Goal: Complete application form: Complete application form

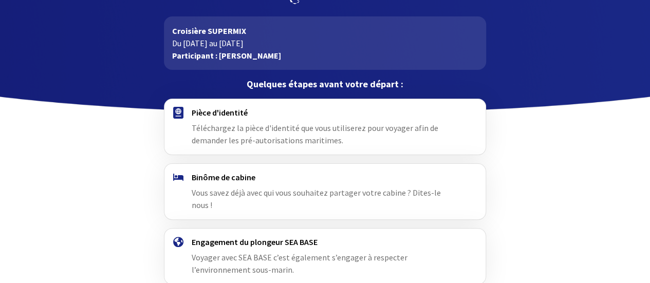
scroll to position [86, 0]
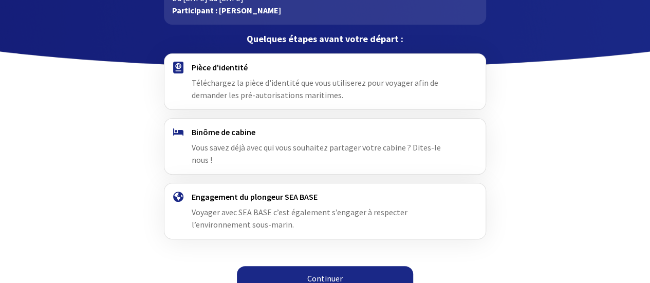
click at [306, 266] on link "Continuer" at bounding box center [325, 278] width 176 height 25
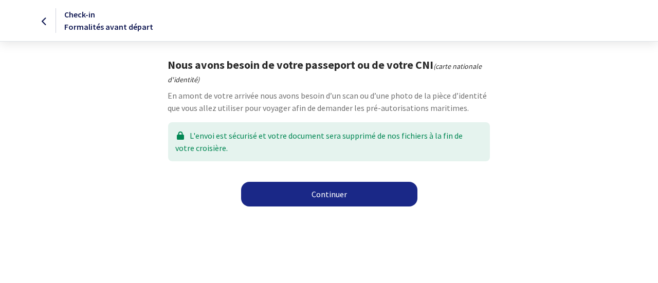
click at [334, 202] on link "Continuer" at bounding box center [329, 194] width 176 height 25
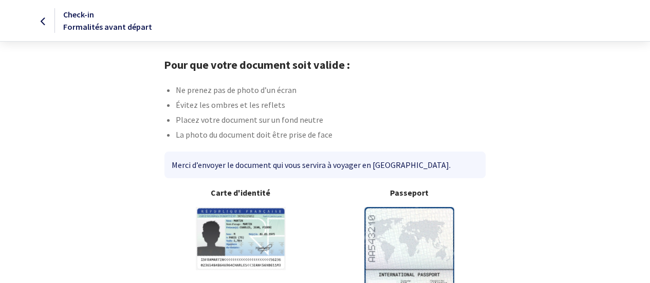
click at [331, 249] on body "Check-in Formalités avant départ Pour que votre document soit valide : Ne prene…" at bounding box center [325, 192] width 650 height 384
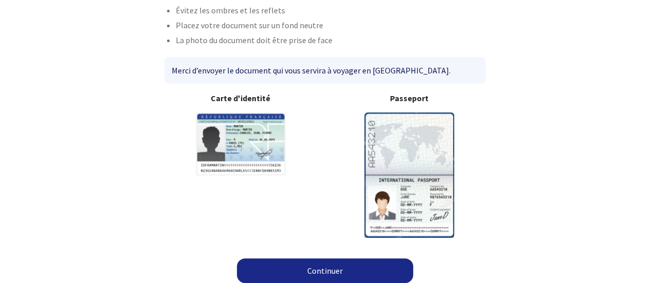
scroll to position [100, 0]
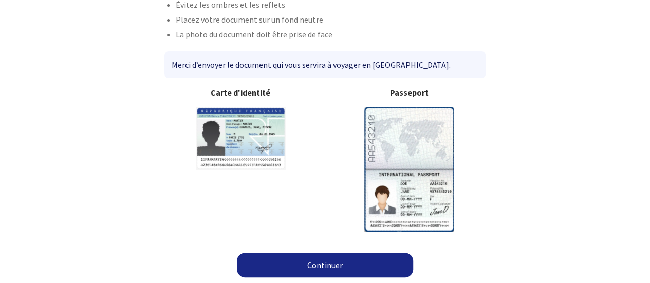
click at [376, 263] on link "Continuer" at bounding box center [325, 265] width 176 height 25
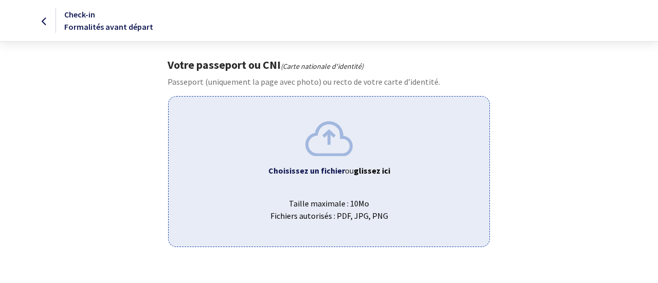
click at [354, 163] on div "Choisissez un fichier ou glissez ici Taille maximale : 10Mo Fichiers autorisés …" at bounding box center [328, 171] width 321 height 151
click at [342, 187] on div "Choisissez un fichier ou glissez ici Taille maximale : 10Mo Fichiers autorisés …" at bounding box center [328, 171] width 321 height 151
click at [329, 163] on div "Choisissez un fichier ou glissez ici Taille maximale : 10Mo Fichiers autorisés …" at bounding box center [328, 171] width 321 height 151
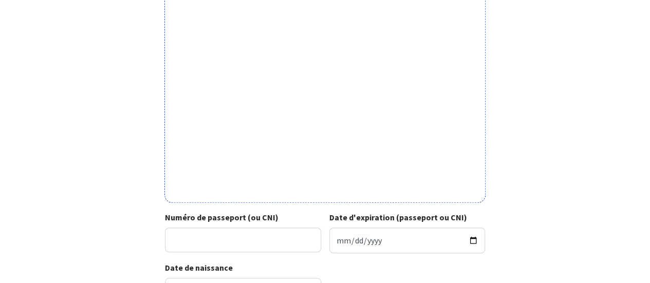
scroll to position [306, 0]
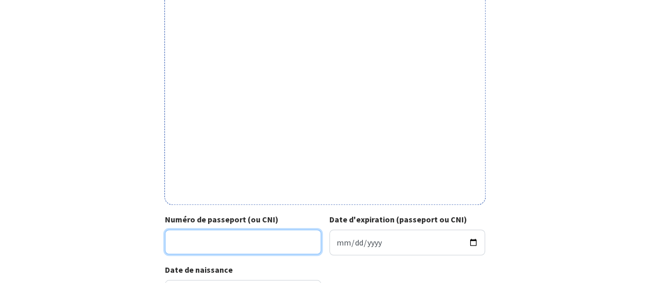
click at [260, 249] on input "Numéro de passeport (ou CNI)" at bounding box center [243, 242] width 156 height 25
type input "22FK40564"
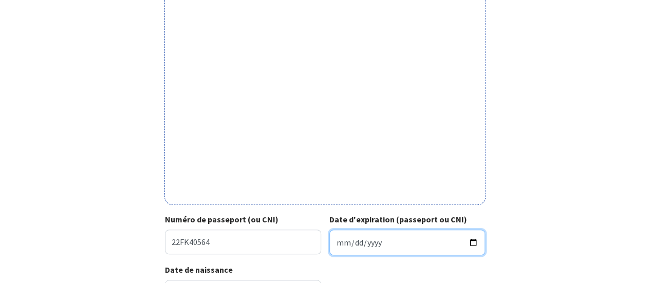
click at [339, 244] on input "Date d'expiration (passeport ou CNI)" at bounding box center [407, 243] width 156 height 26
type input "0202-09-20"
type input "2032-09-20"
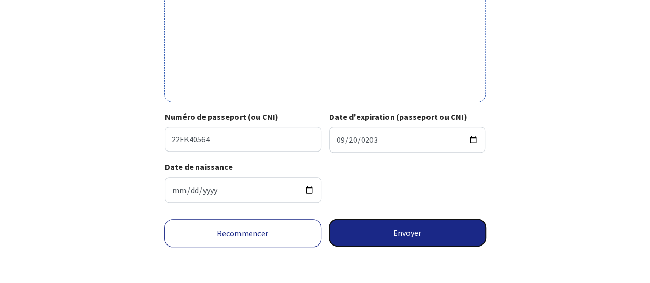
click at [394, 233] on button "Envoyer" at bounding box center [407, 232] width 157 height 27
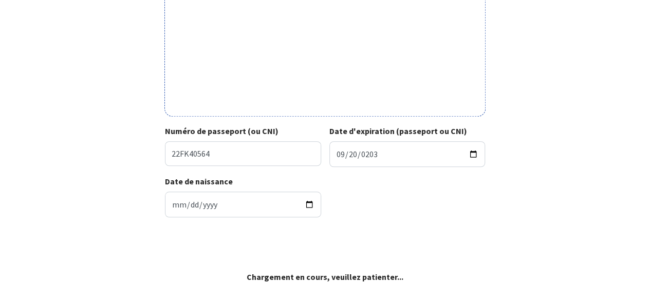
scroll to position [394, 0]
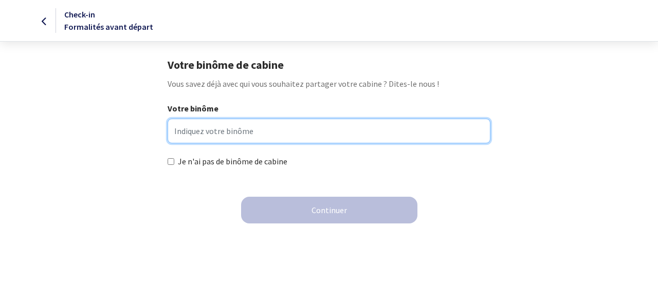
click at [257, 130] on input "Votre binôme" at bounding box center [329, 131] width 322 height 25
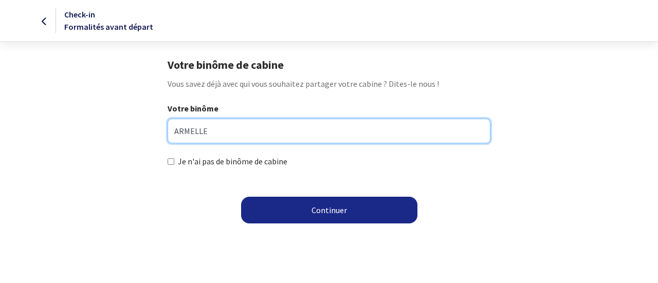
type input "ARMELLE"
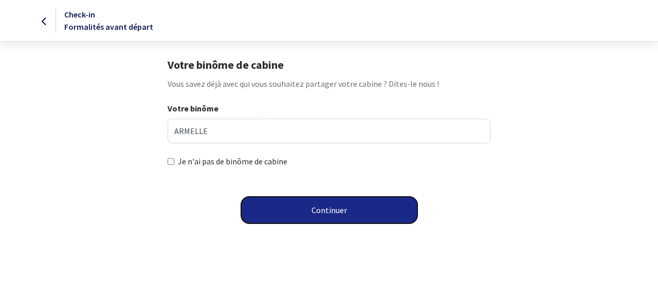
click at [328, 214] on button "Continuer" at bounding box center [329, 210] width 176 height 27
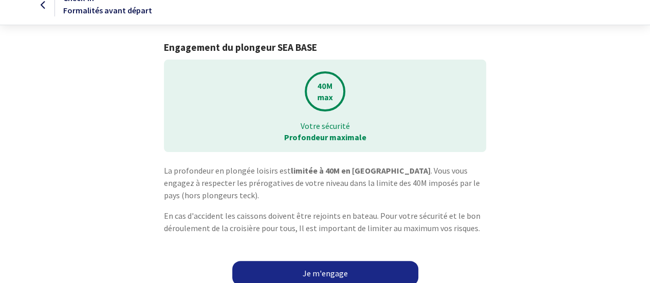
scroll to position [25, 0]
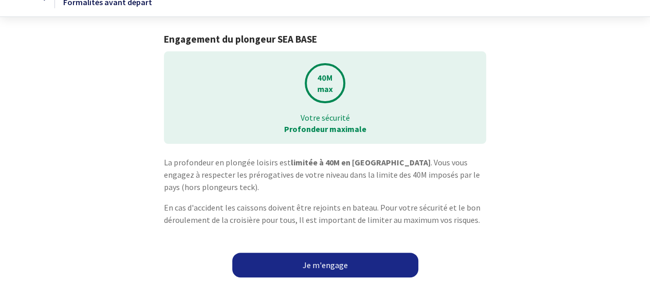
click at [357, 264] on link "Je m'engage" at bounding box center [325, 265] width 186 height 25
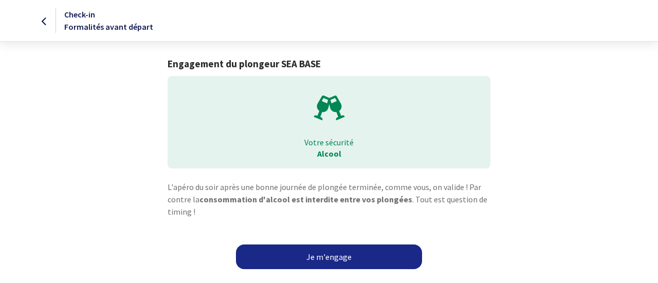
click at [323, 260] on link "Je m'engage" at bounding box center [329, 257] width 186 height 25
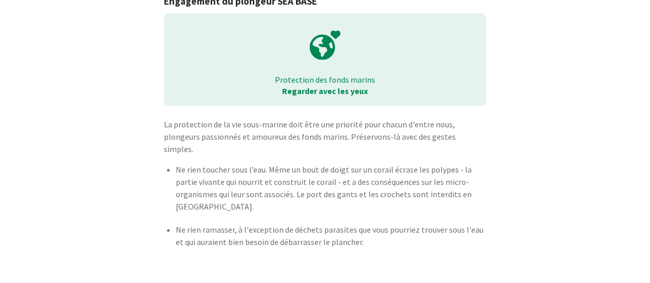
scroll to position [83, 0]
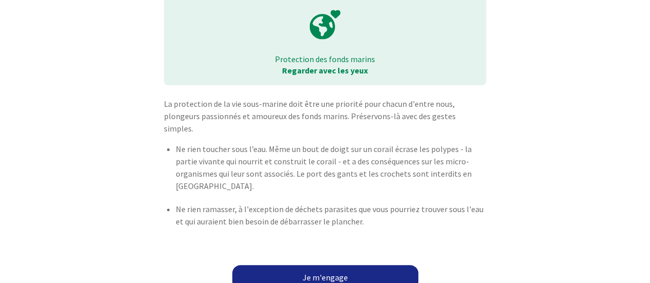
click at [348, 266] on link "Je m'engage" at bounding box center [325, 277] width 186 height 25
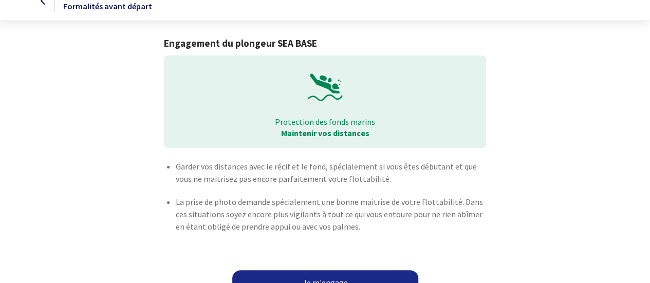
scroll to position [38, 0]
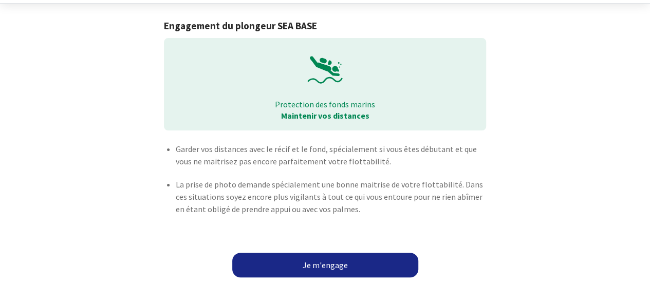
click at [354, 259] on link "Je m'engage" at bounding box center [325, 265] width 186 height 25
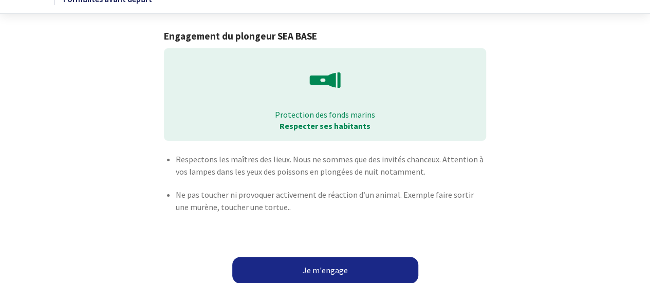
scroll to position [40, 0]
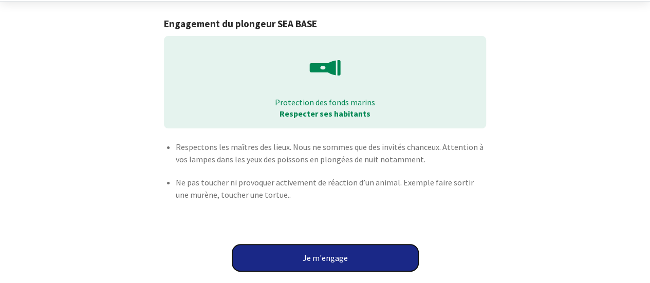
click at [360, 258] on button "Je m'engage" at bounding box center [325, 258] width 186 height 27
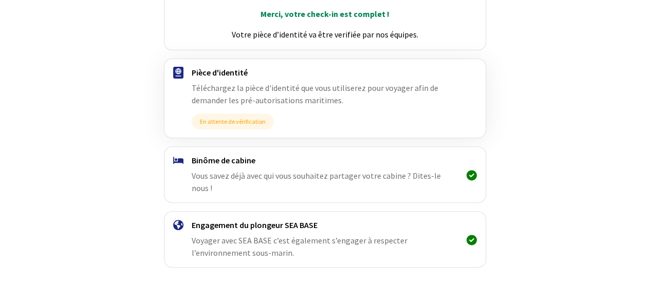
scroll to position [182, 0]
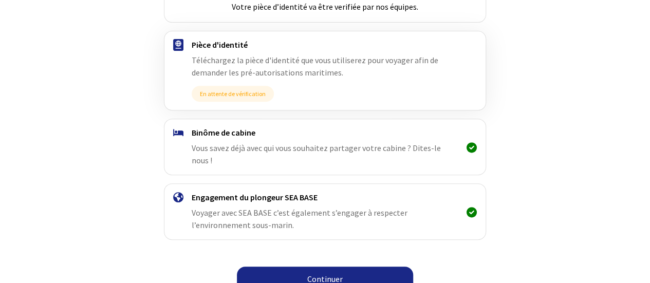
click at [382, 267] on link "Continuer" at bounding box center [325, 279] width 176 height 25
